Goal: Task Accomplishment & Management: Complete application form

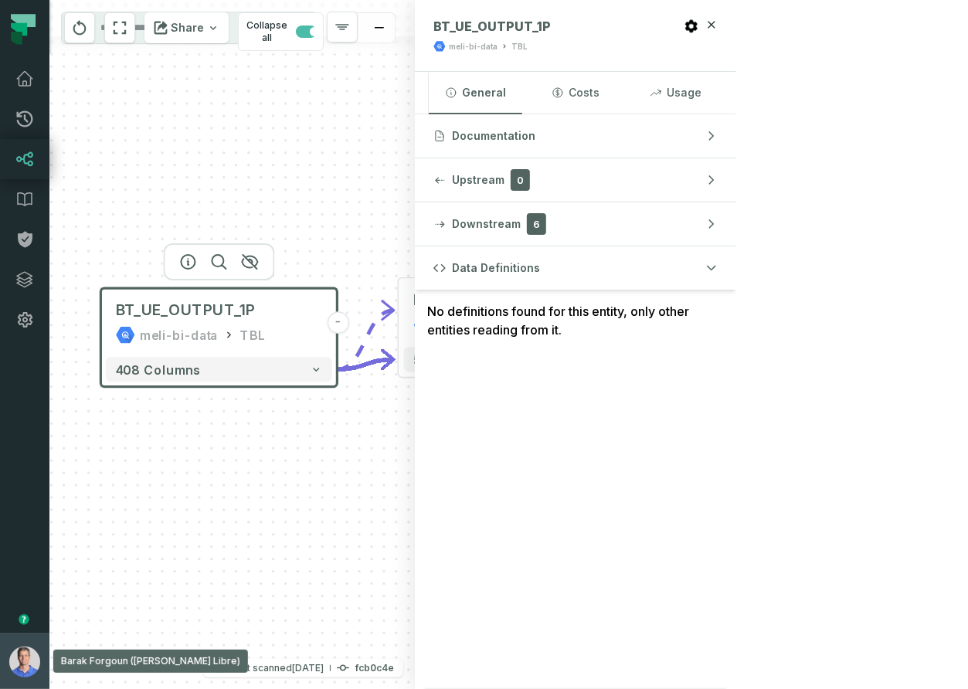
click at [34, 670] on img "button" at bounding box center [24, 662] width 31 height 31
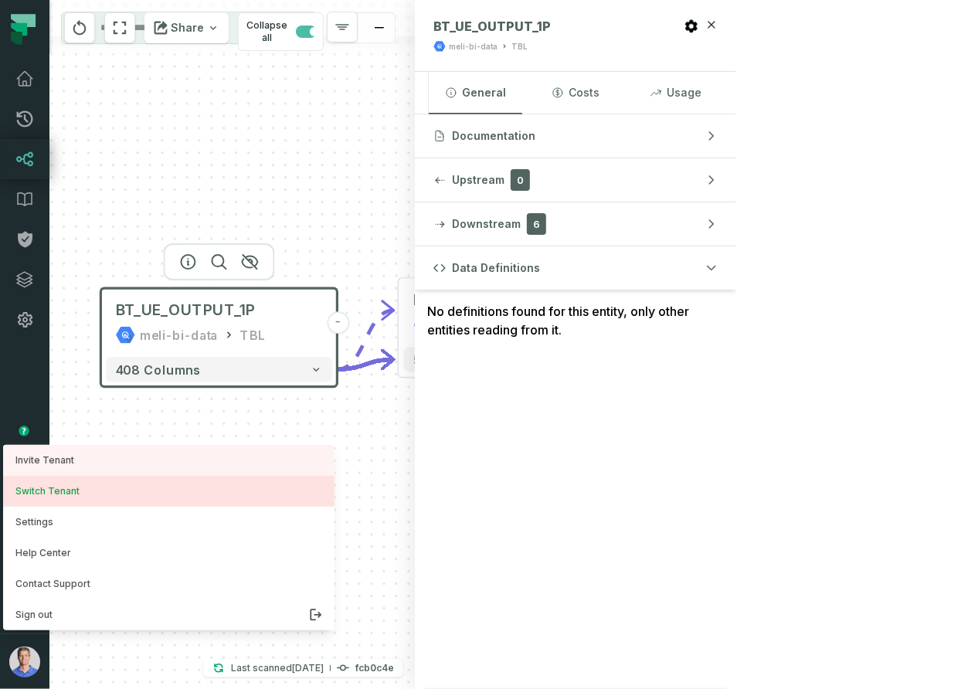
click at [64, 493] on button "Switch Tenant" at bounding box center [169, 491] width 332 height 31
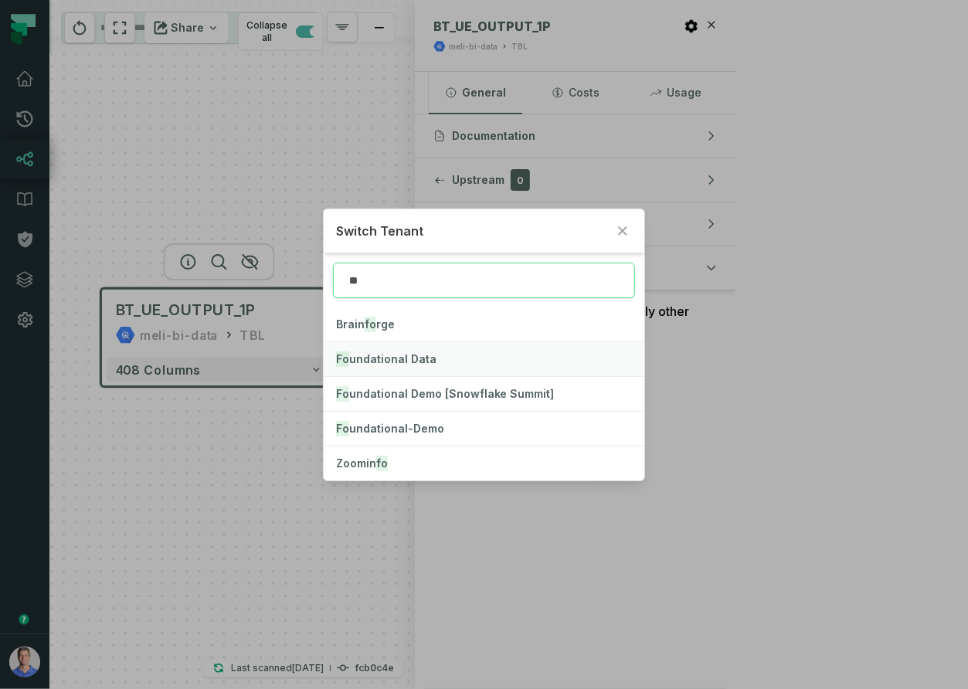
type input "**"
click at [386, 359] on span "Fo undational Data" at bounding box center [386, 358] width 100 height 13
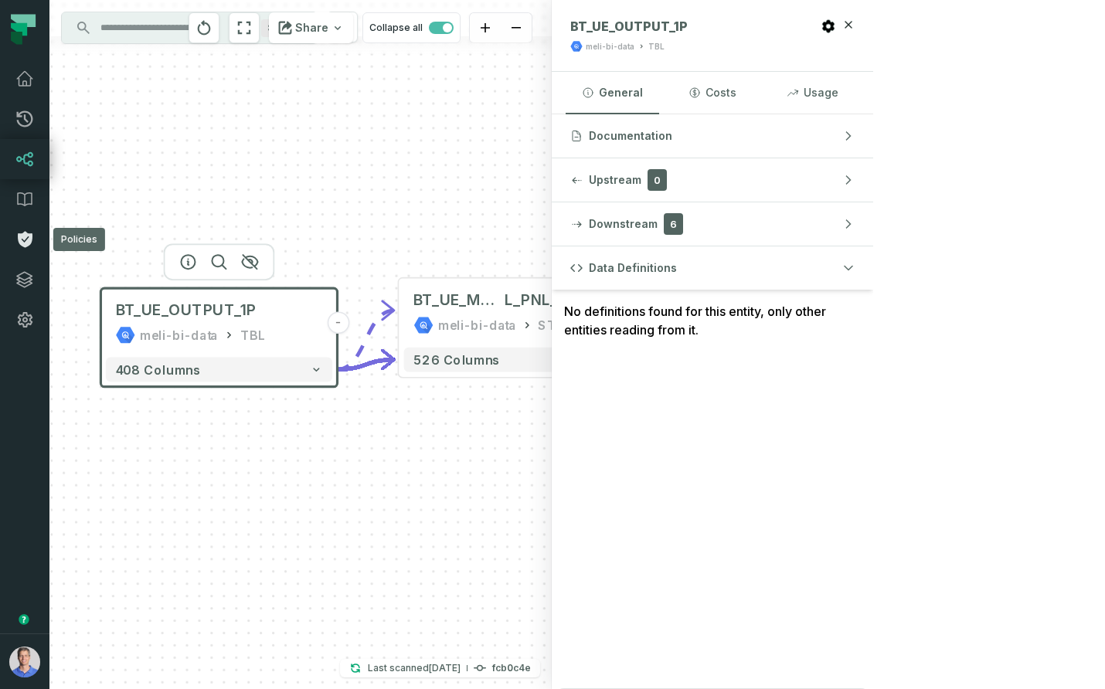
click at [23, 248] on icon at bounding box center [24, 239] width 19 height 19
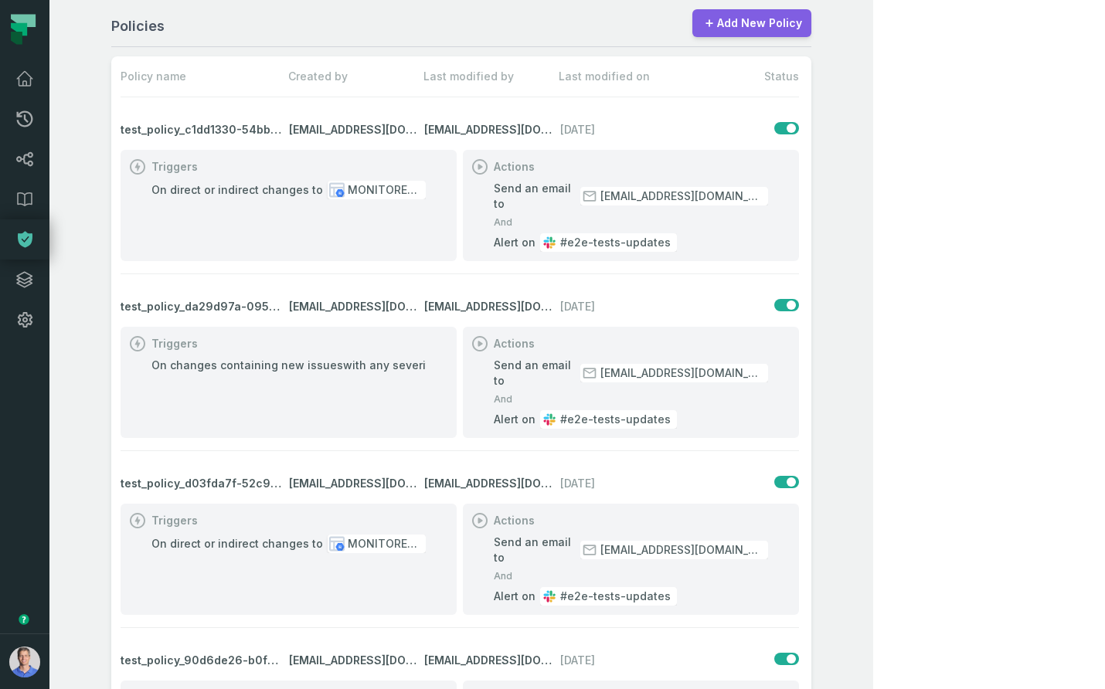
click at [812, 29] on link "Add New Policy" at bounding box center [752, 23] width 119 height 28
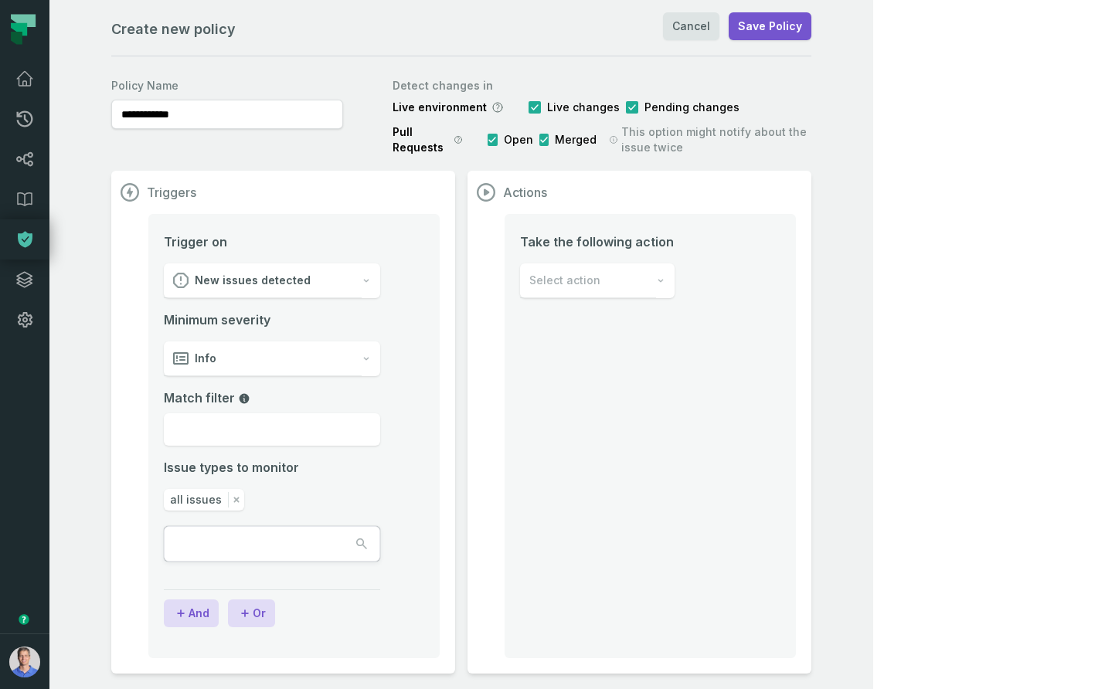
click at [316, 269] on div "New issues detected" at bounding box center [263, 281] width 198 height 35
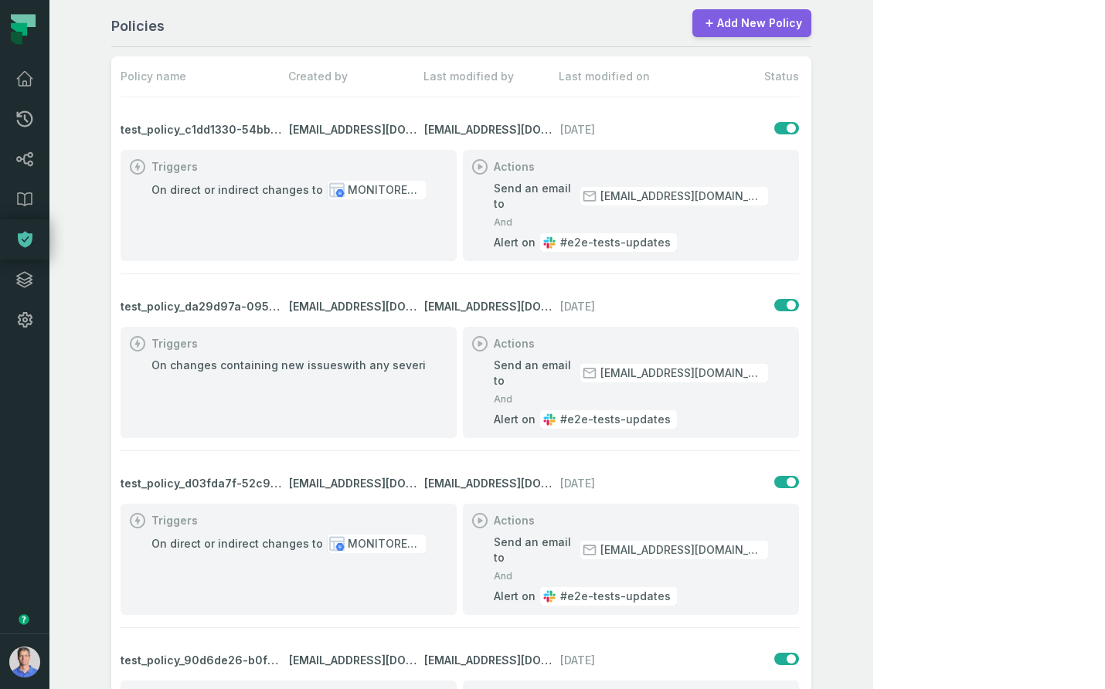
click at [812, 21] on link "Add New Policy" at bounding box center [752, 23] width 119 height 28
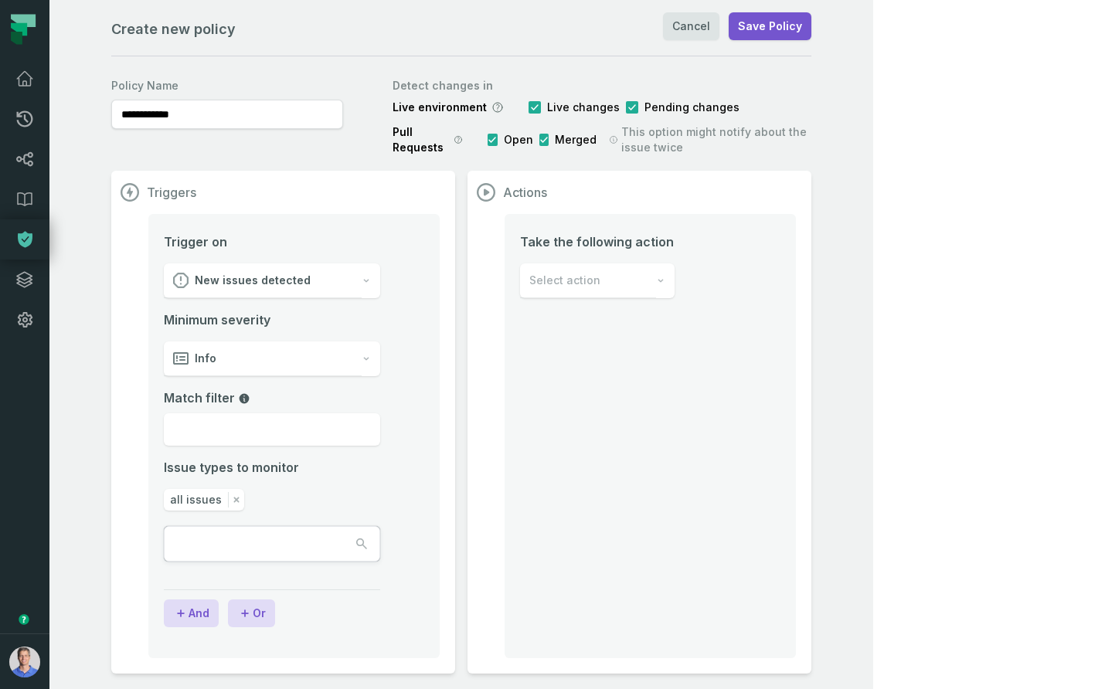
click at [284, 273] on span "New issues detected" at bounding box center [253, 280] width 116 height 15
